Goal: Use online tool/utility: Use online tool/utility

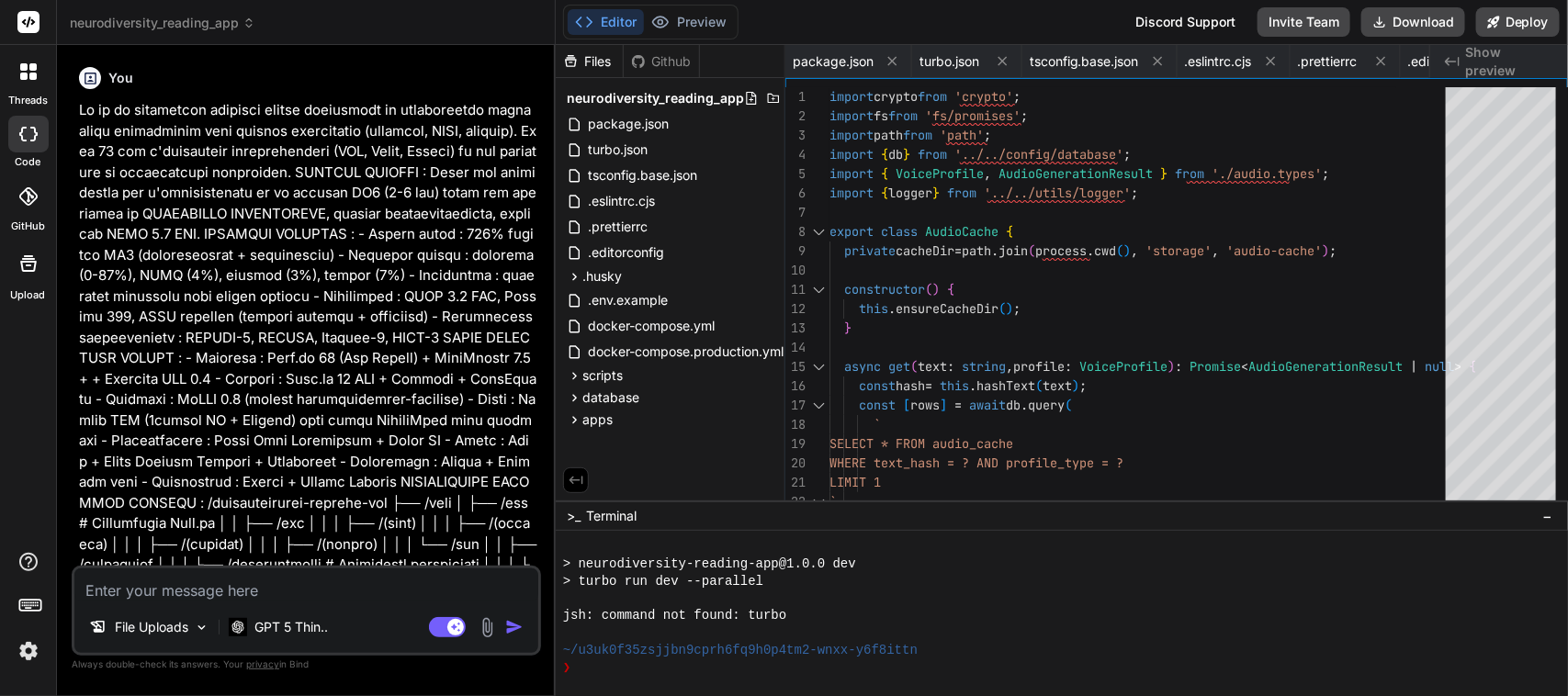
scroll to position [241, 0]
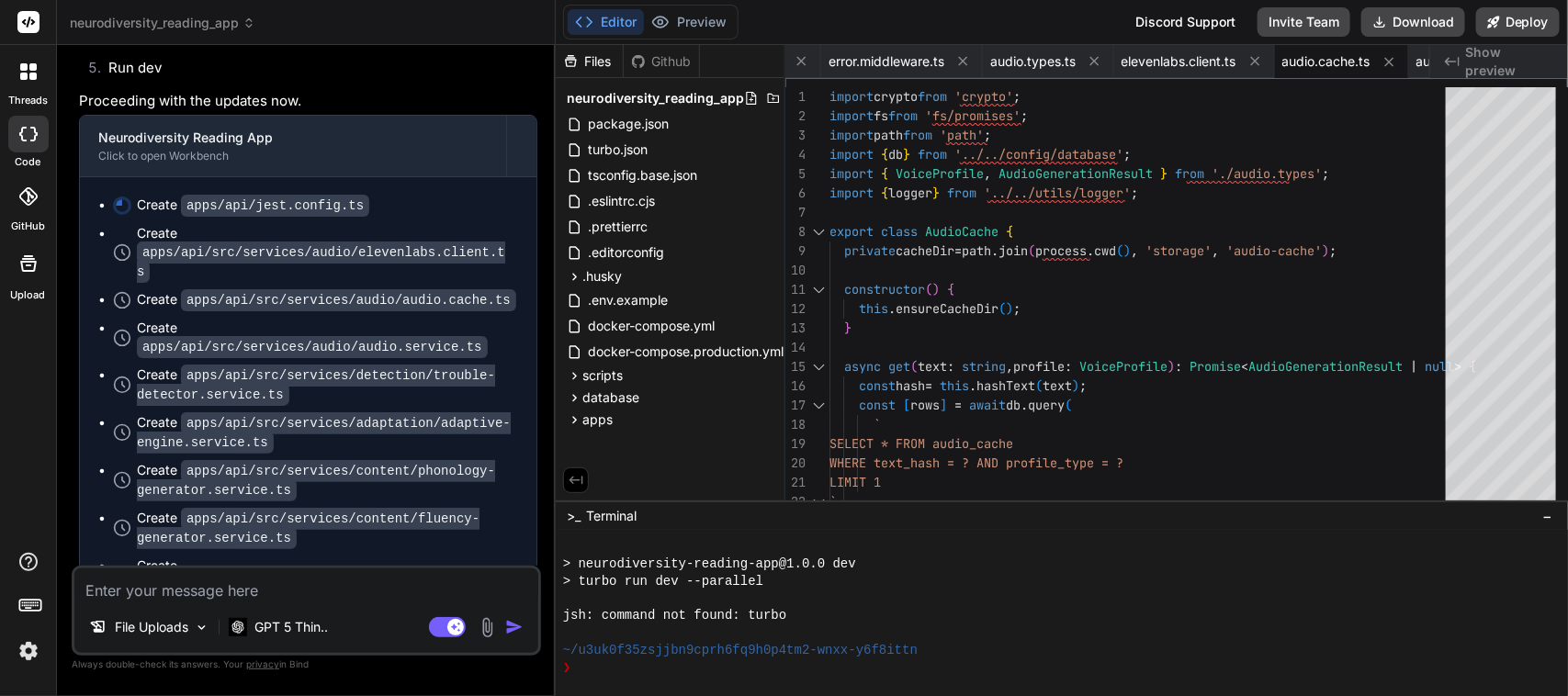
click at [245, 591] on textarea at bounding box center [306, 585] width 464 height 33
paste textarea "cd C:\Users\user\CascadeProjects\neurodiversity-reading-app pnpm install copy .…"
type textarea "cd C:\Users\user\CascadeProjects\neurodiversity-reading-app pnpm install copy .…"
type textarea "x"
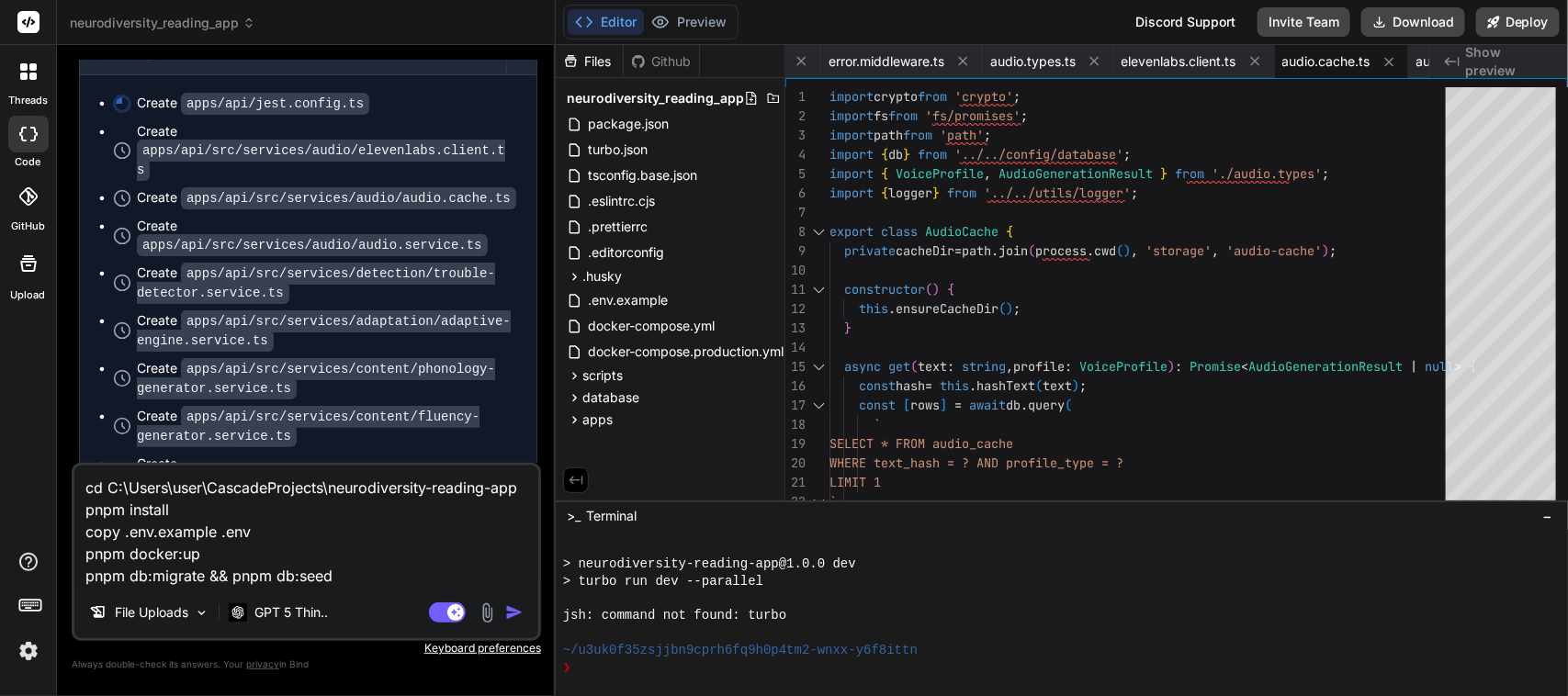
scroll to position [0, 0]
click at [300, 524] on textarea "cd C:\Users\user\CascadeProjects\neurodiversity-reading-app pnpm install copy .…" at bounding box center [306, 526] width 464 height 121
type textarea "x"
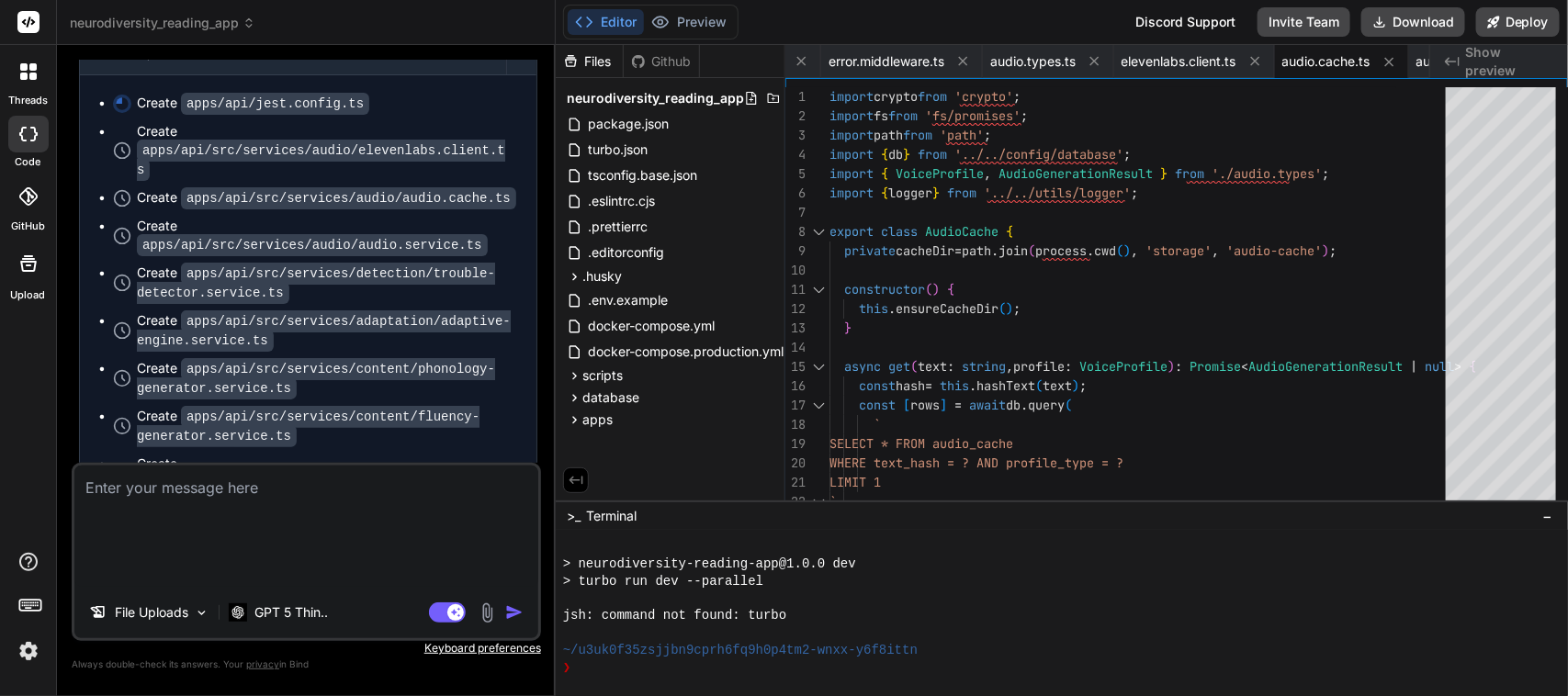
scroll to position [89095, 0]
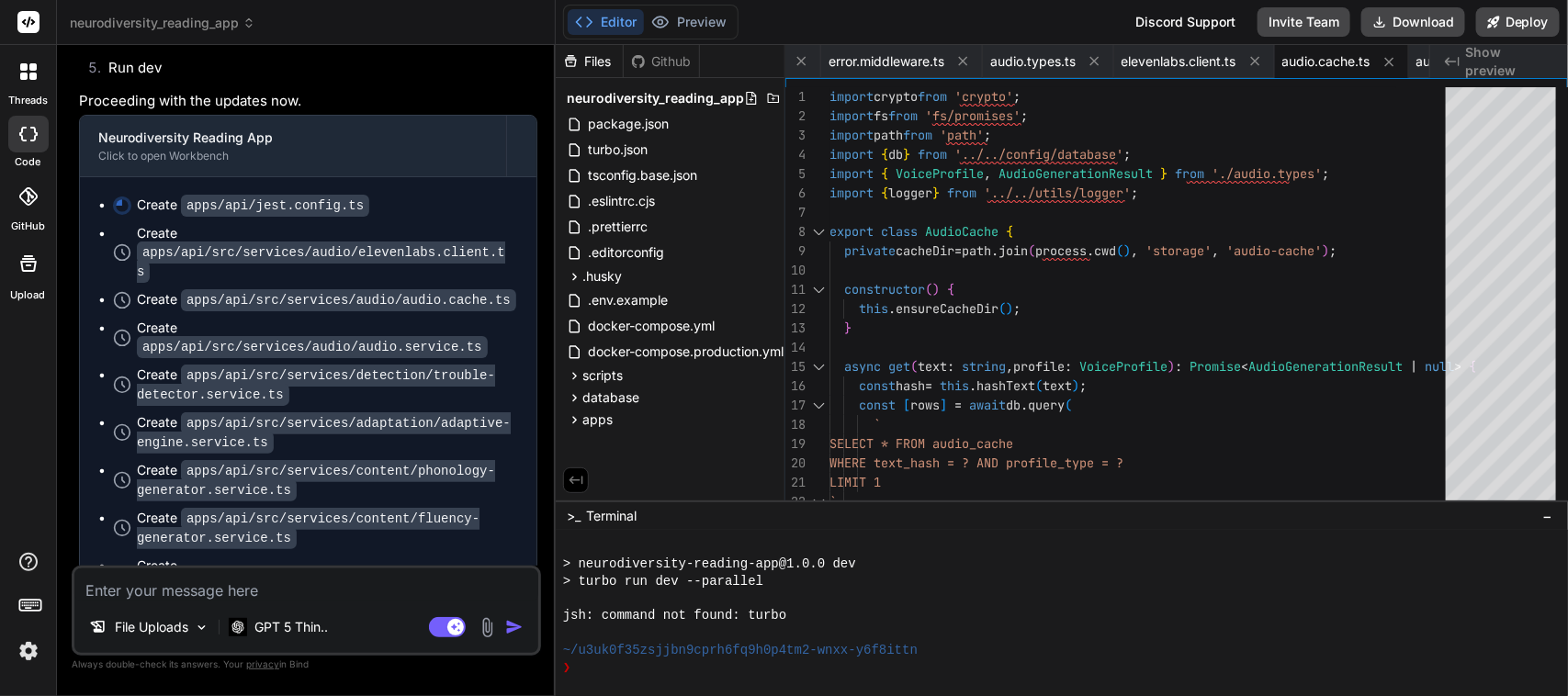
type textarea "c"
type textarea "x"
type textarea "co"
type textarea "x"
type textarea "con"
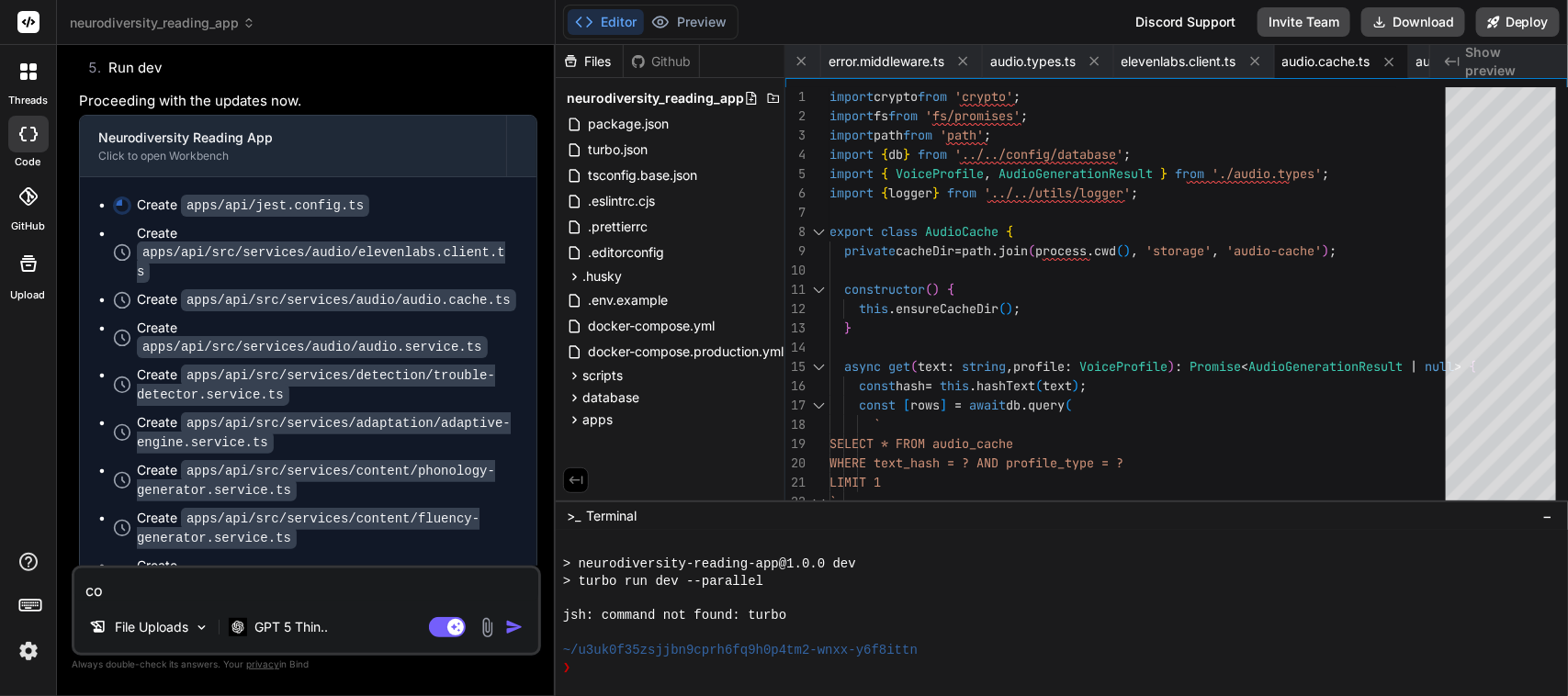
type textarea "x"
type textarea "cont"
type textarea "x"
type textarea "conti"
type textarea "x"
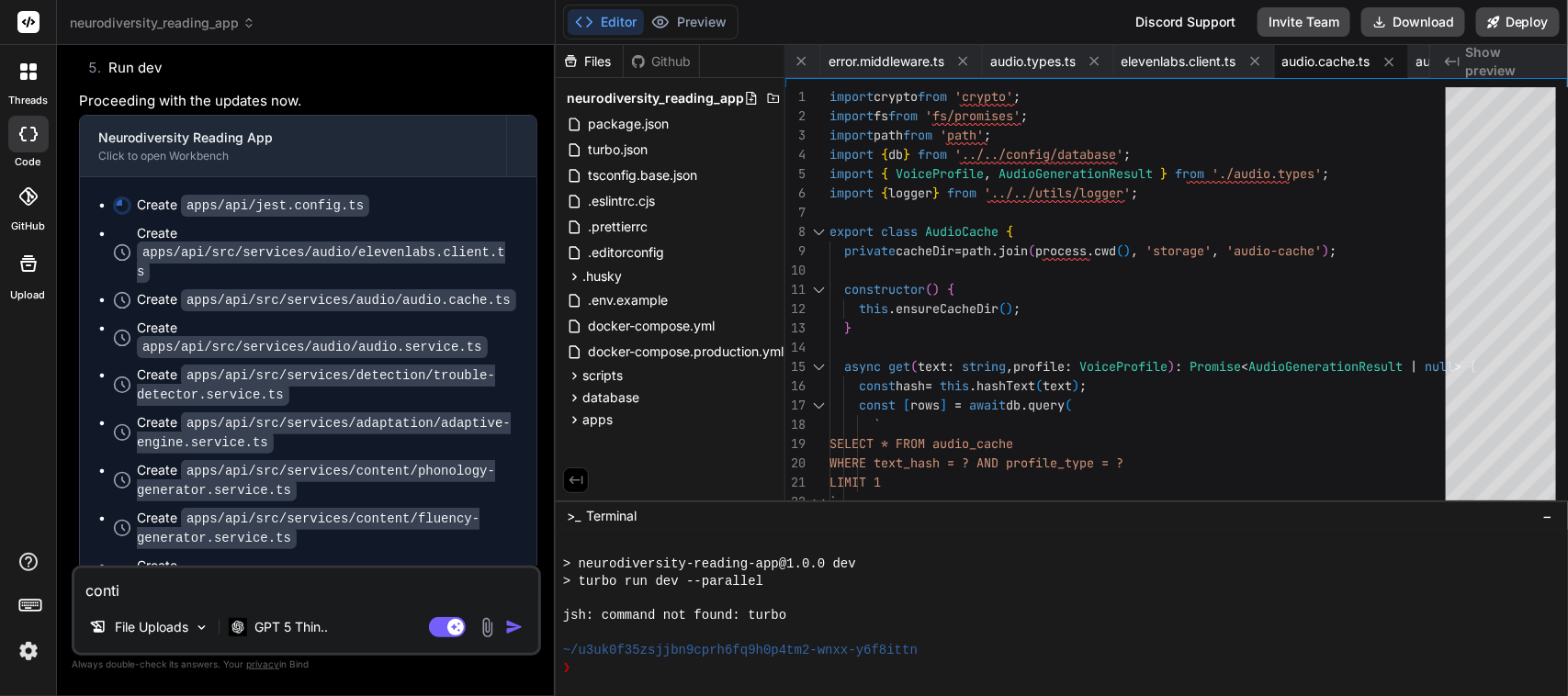
type textarea "contin"
type textarea "x"
type textarea "continu"
type textarea "x"
type textarea "continue"
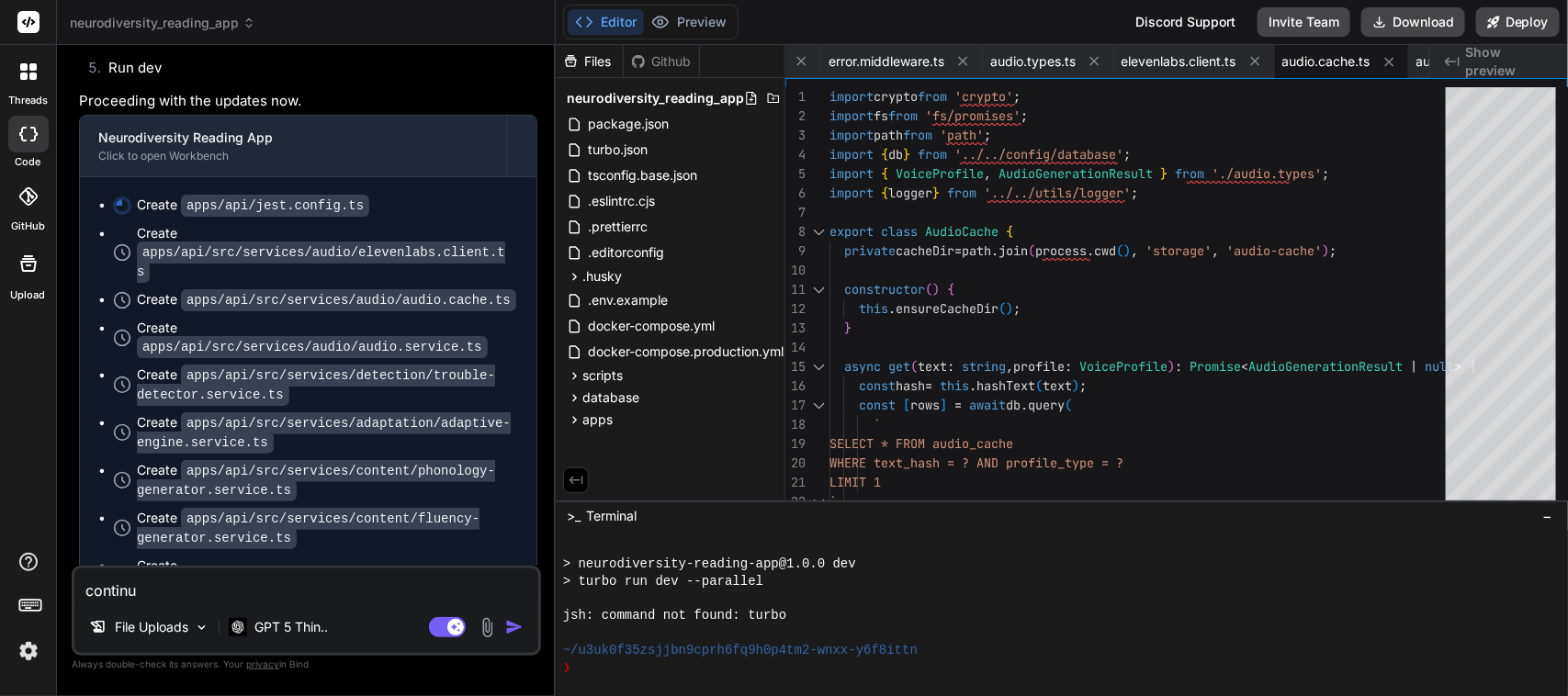
type textarea "x"
click at [134, 593] on textarea "continue" at bounding box center [306, 585] width 464 height 33
click at [135, 593] on textarea "continue" at bounding box center [306, 585] width 464 height 33
type textarea "continue"
click at [512, 627] on img "button" at bounding box center [514, 626] width 18 height 18
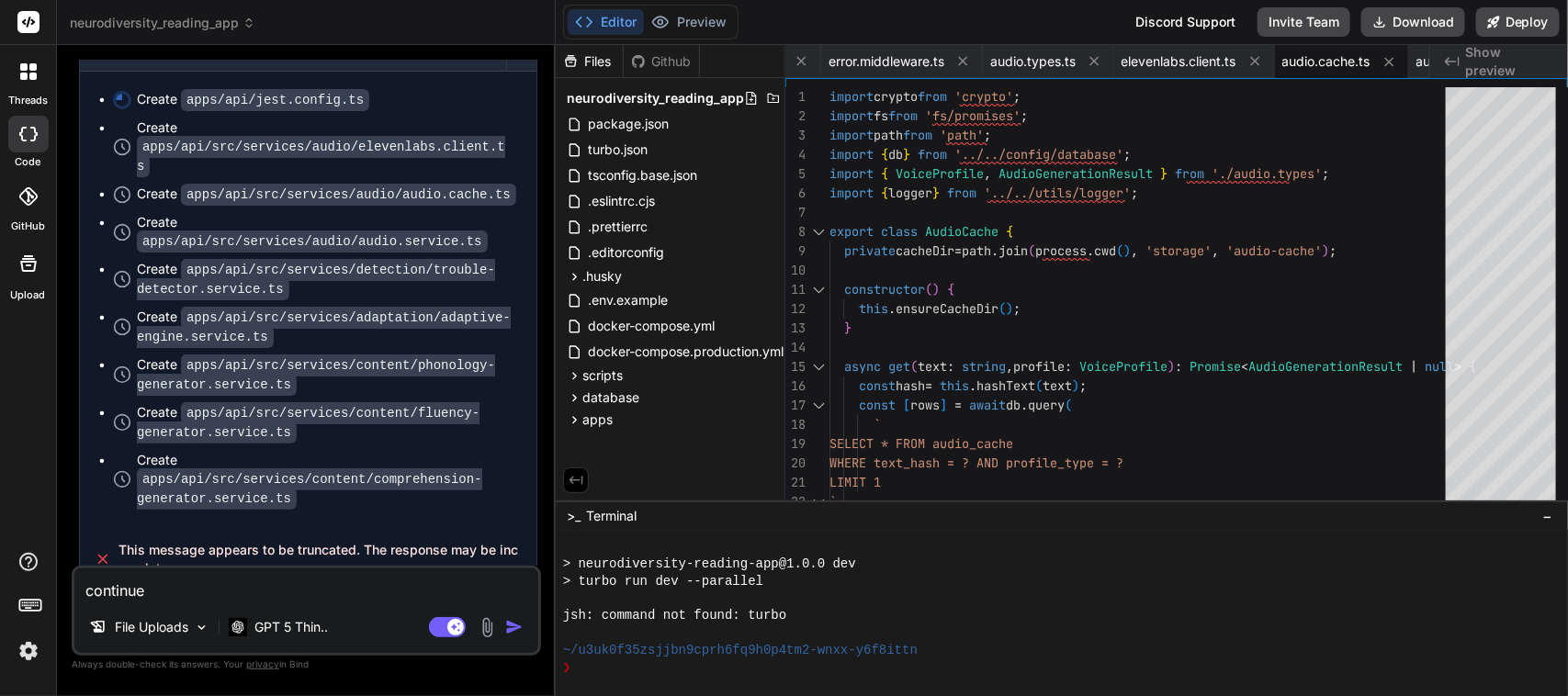
scroll to position [89285, 0]
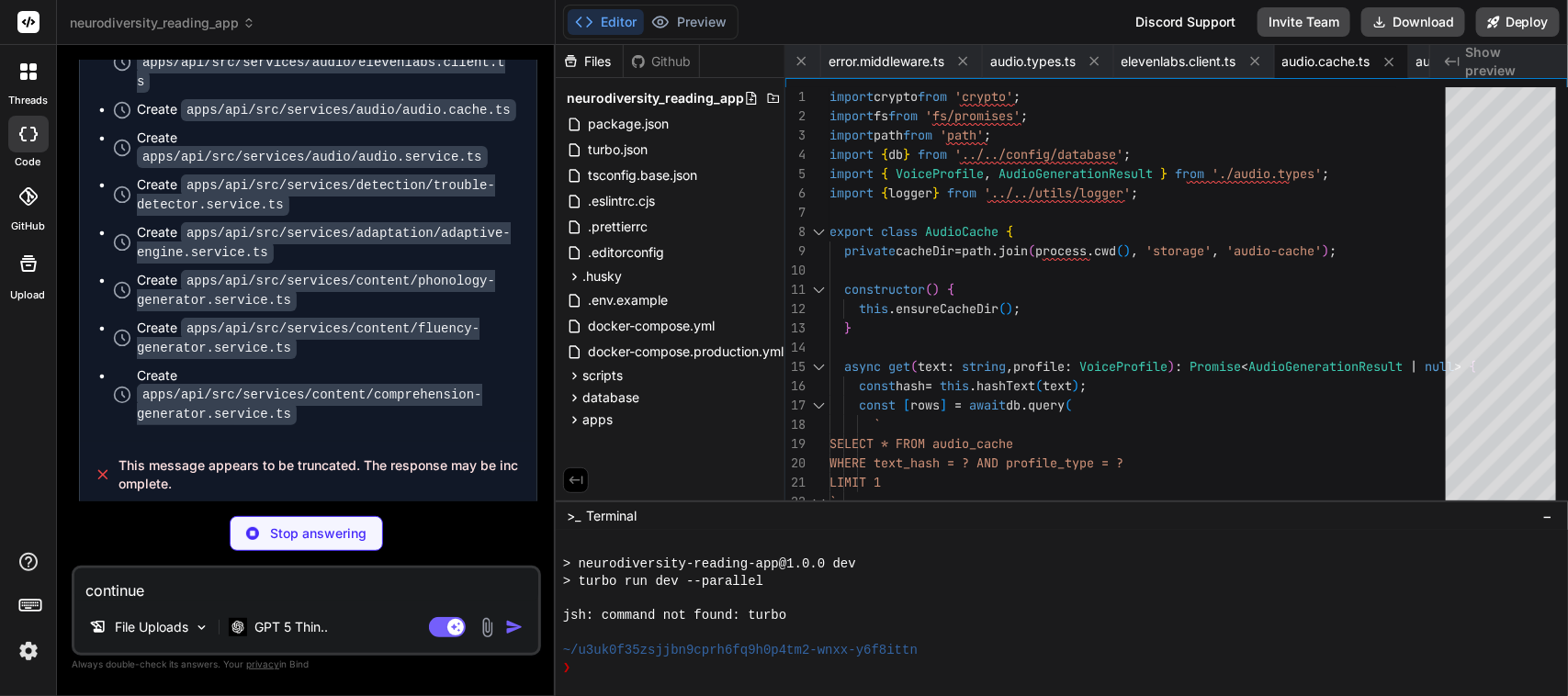
type textarea "x"
type textarea ""@types/react": "^[DATE]", "@types/react-dom": "^[DATE]", "eslint": "^8.57.0", …"
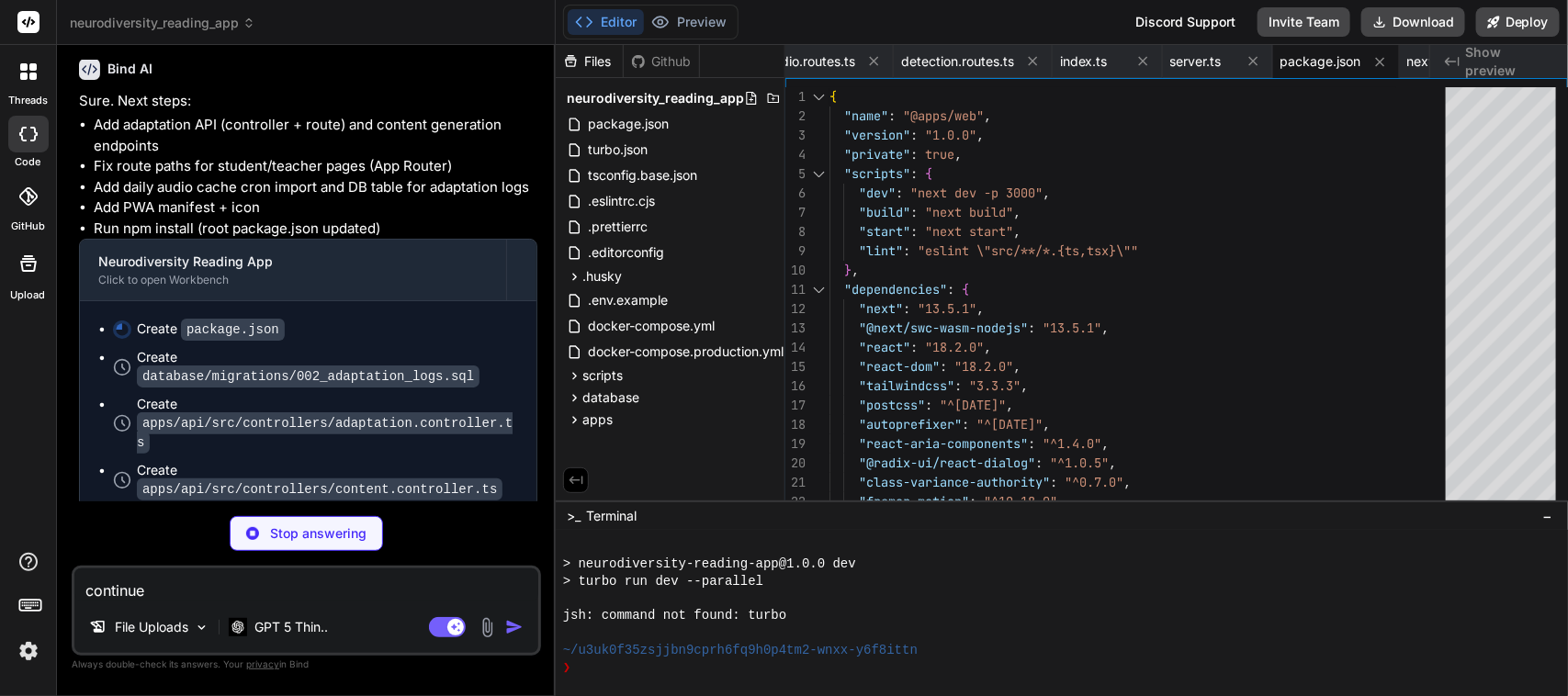
scroll to position [89827, 0]
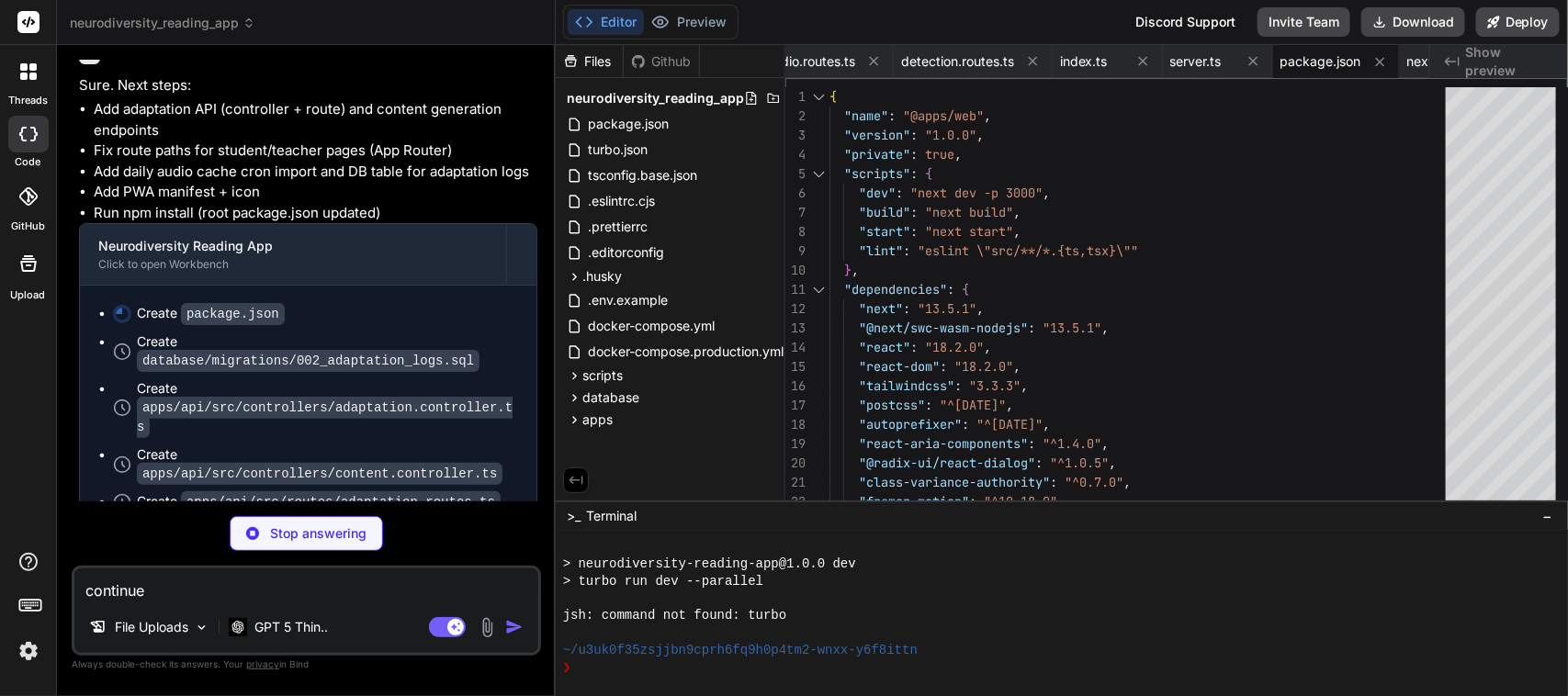
type textarea "x"
